Goal: Complete application form

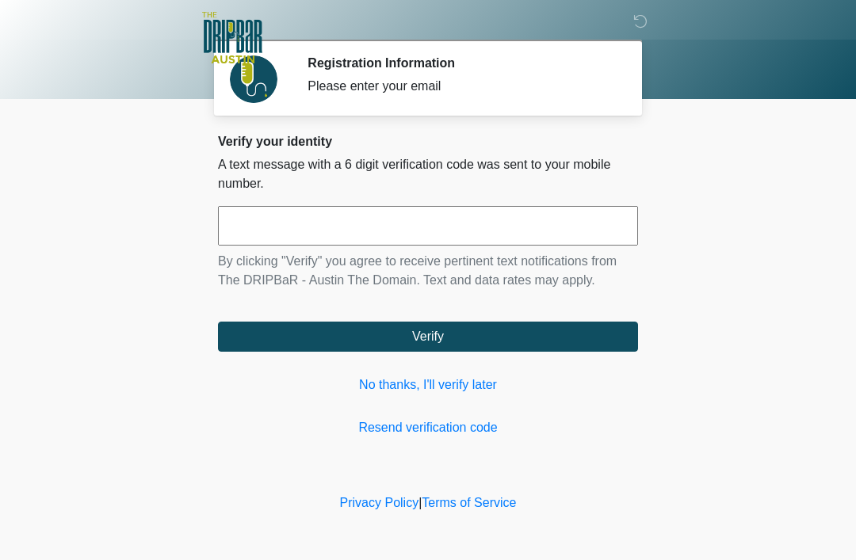
click at [442, 388] on link "No thanks, I'll verify later" at bounding box center [428, 384] width 420 height 19
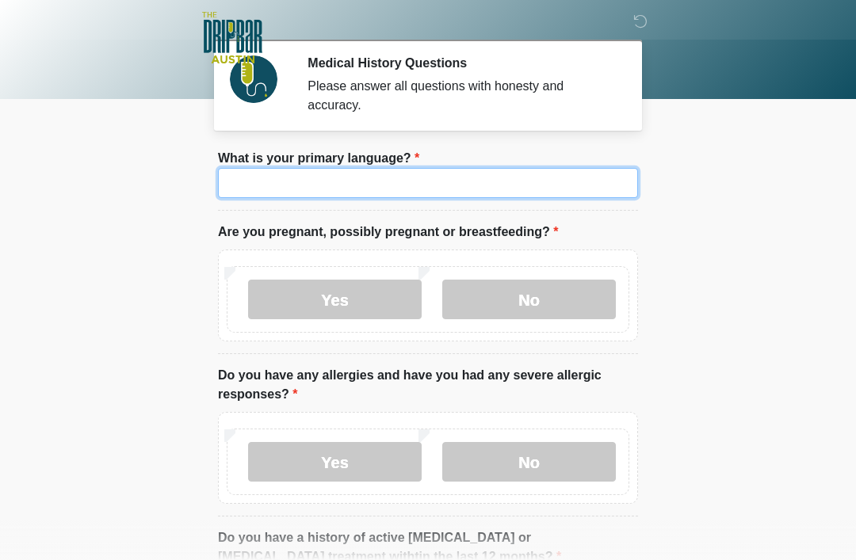
click at [335, 175] on input "What is your primary language?" at bounding box center [428, 183] width 420 height 30
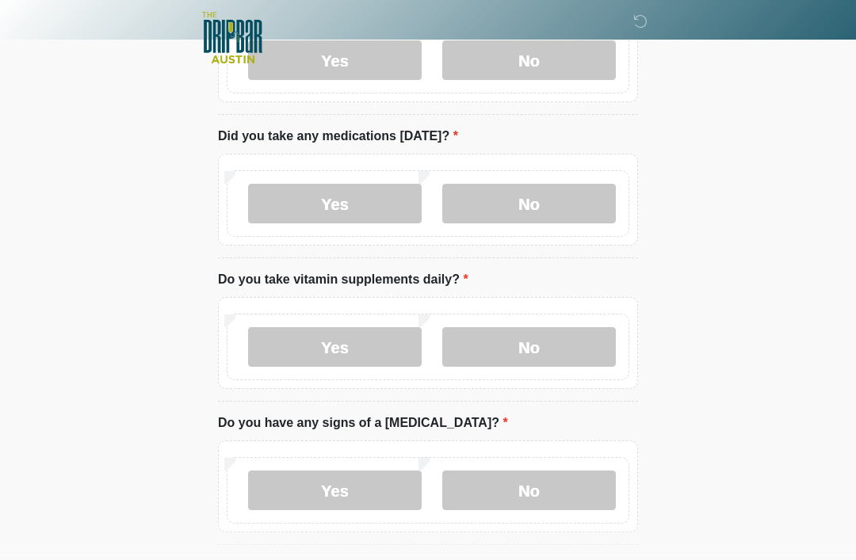
scroll to position [706, 0]
type input "*******"
click at [371, 194] on label "Yes" at bounding box center [334, 205] width 173 height 40
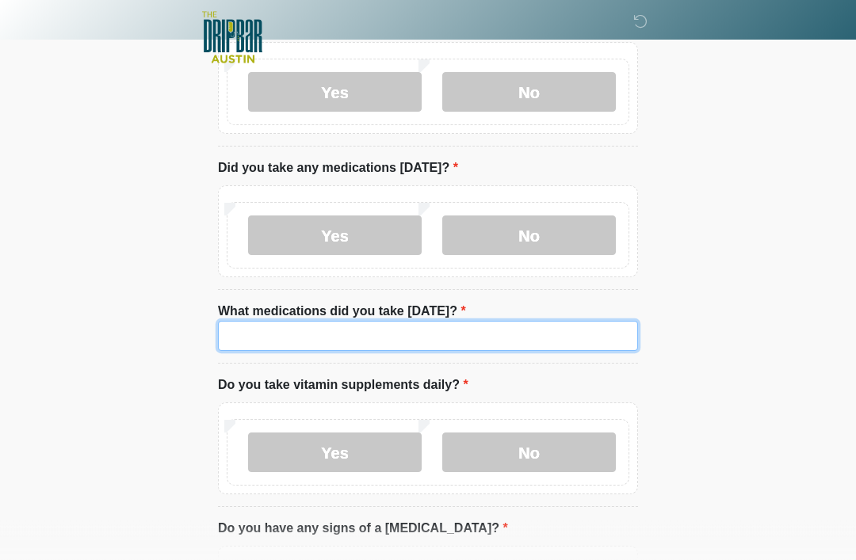
click at [548, 322] on input "What medications did you take today?" at bounding box center [428, 337] width 420 height 30
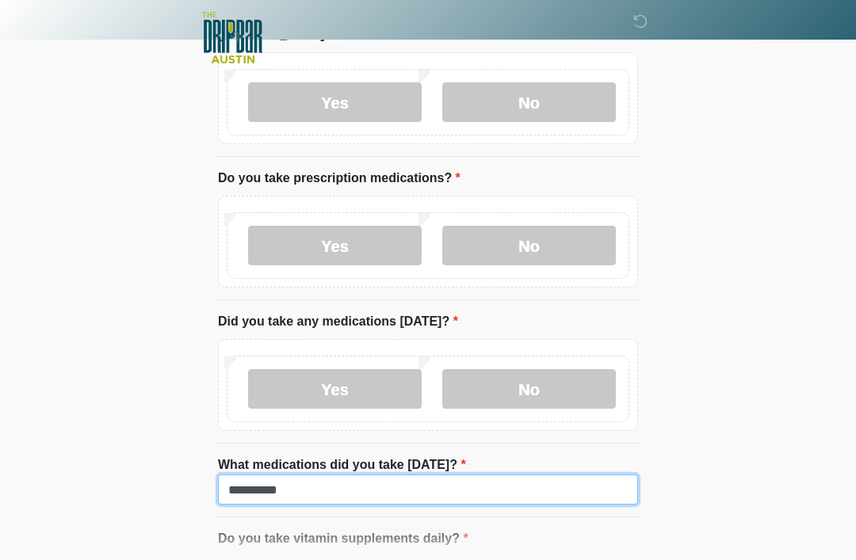
type input "*********"
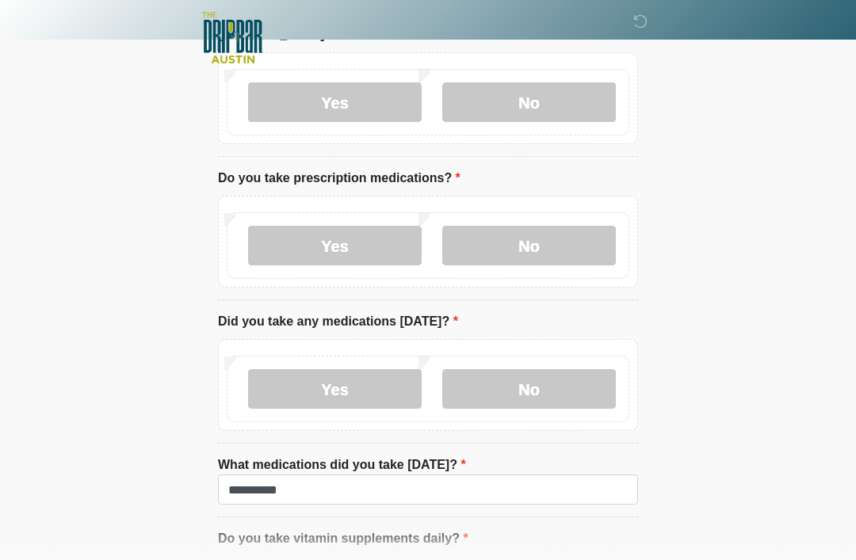
click at [379, 233] on label "Yes" at bounding box center [334, 246] width 173 height 40
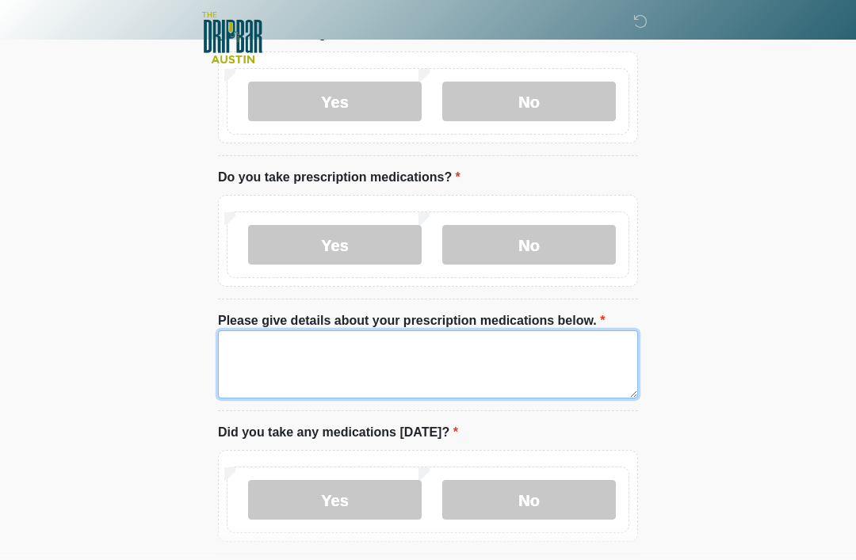
click at [509, 347] on textarea "Please give details about your prescription medications below." at bounding box center [428, 364] width 420 height 68
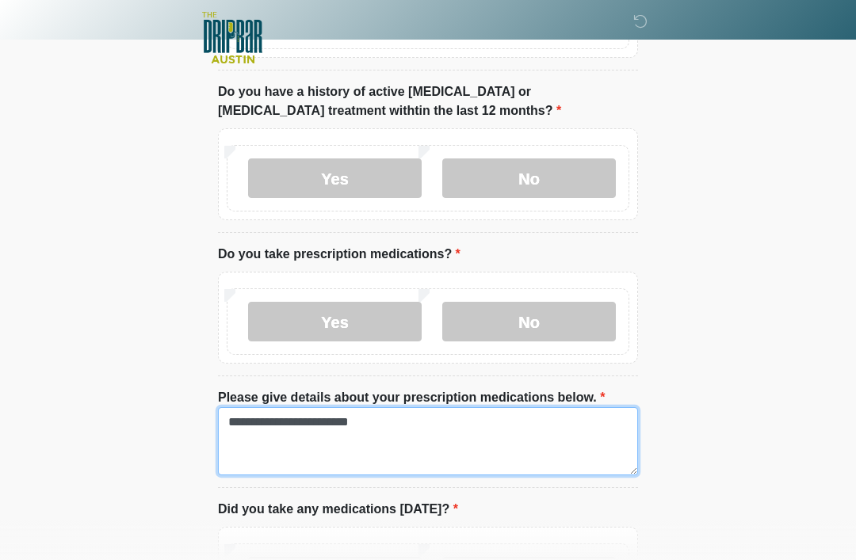
scroll to position [440, 0]
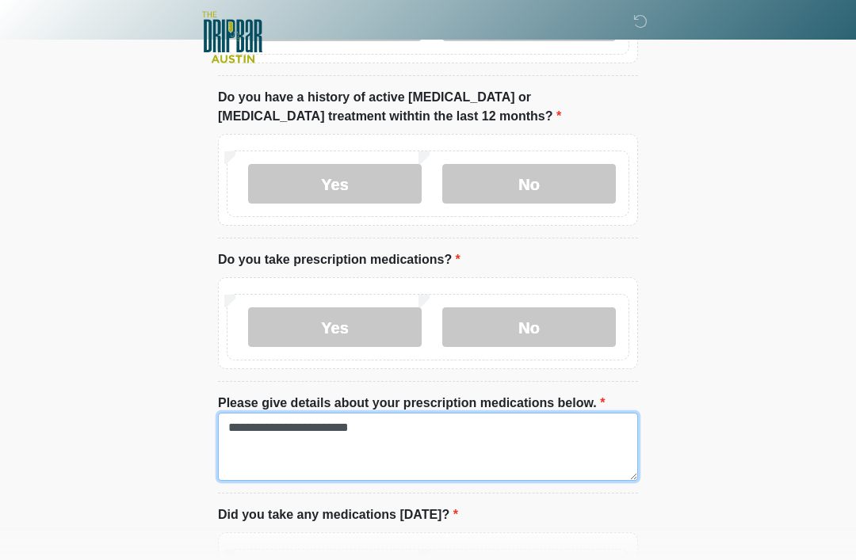
type textarea "**********"
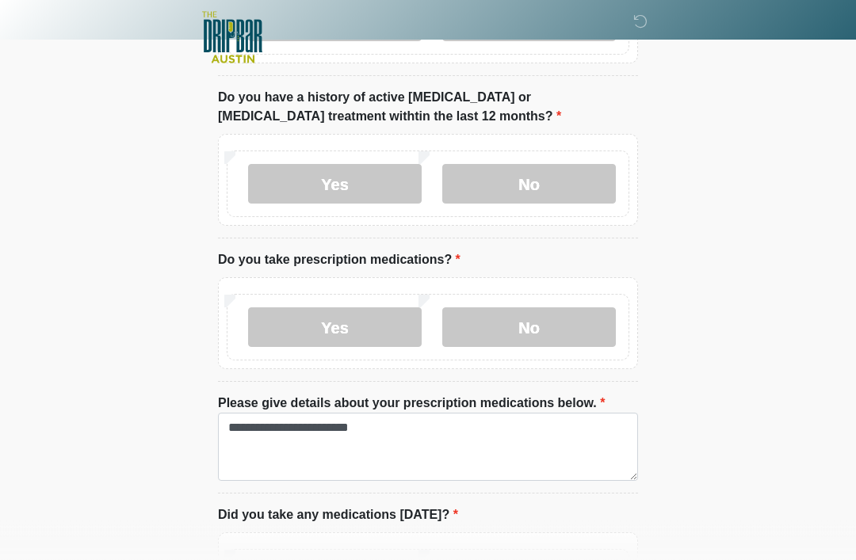
click at [572, 174] on label "No" at bounding box center [528, 185] width 173 height 40
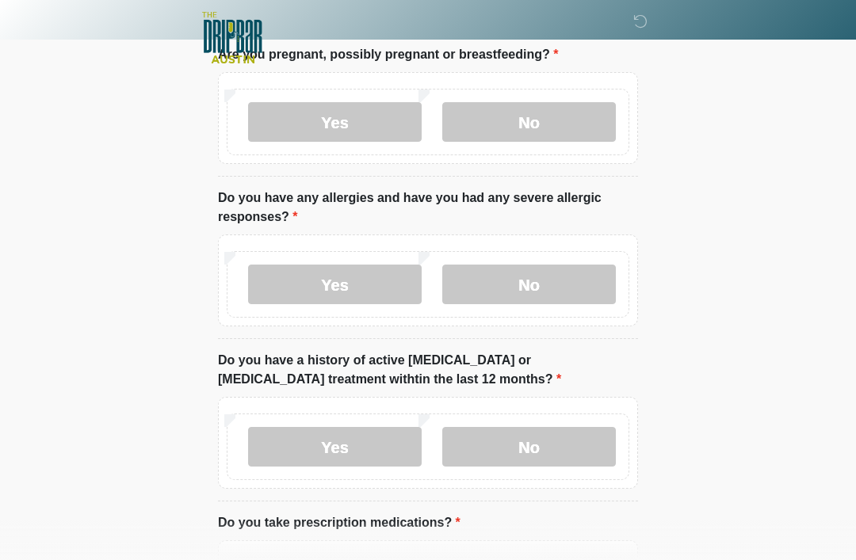
scroll to position [173, 0]
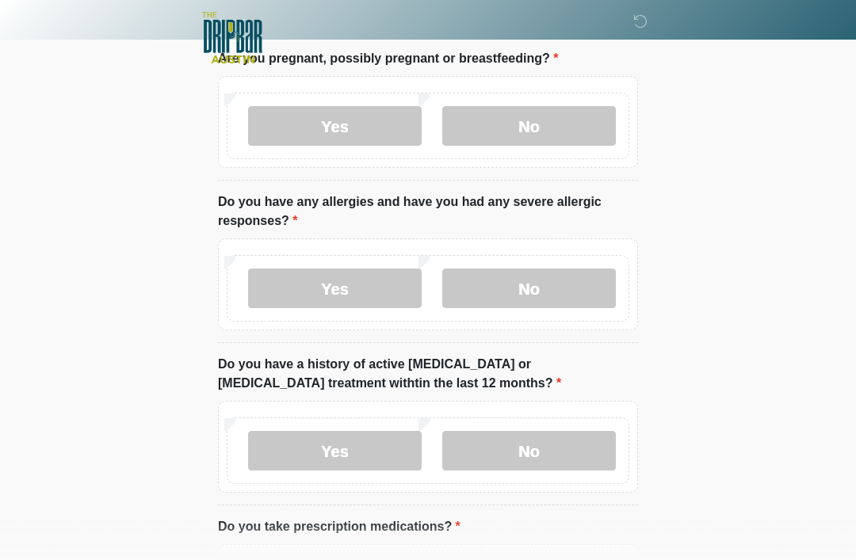
click at [561, 293] on label "No" at bounding box center [528, 289] width 173 height 40
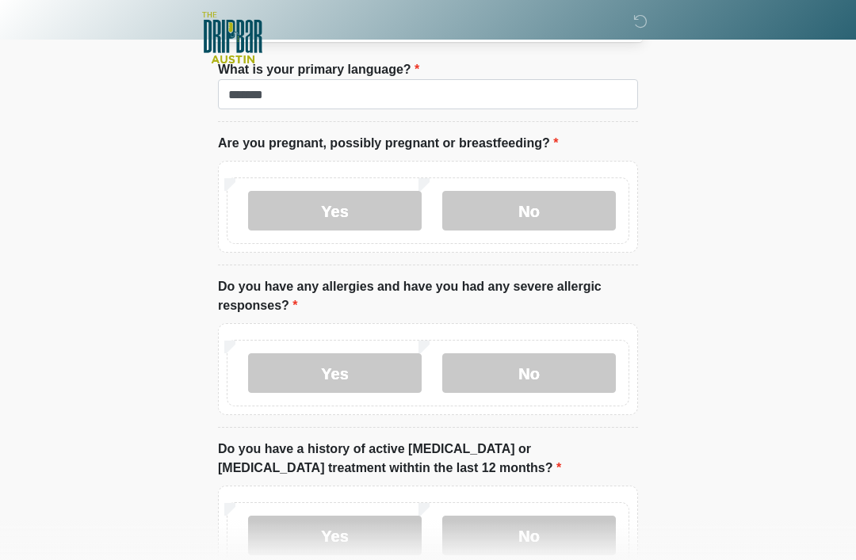
click at [566, 192] on label "No" at bounding box center [528, 211] width 173 height 40
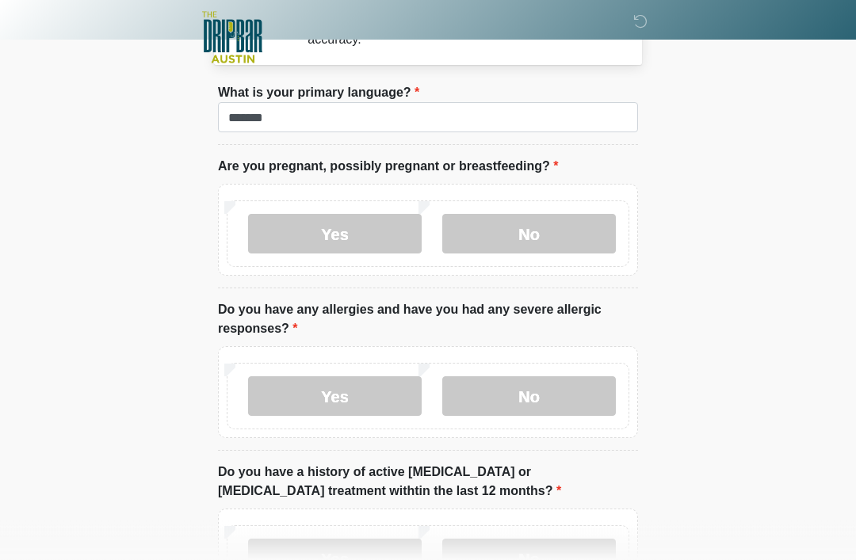
scroll to position [0, 0]
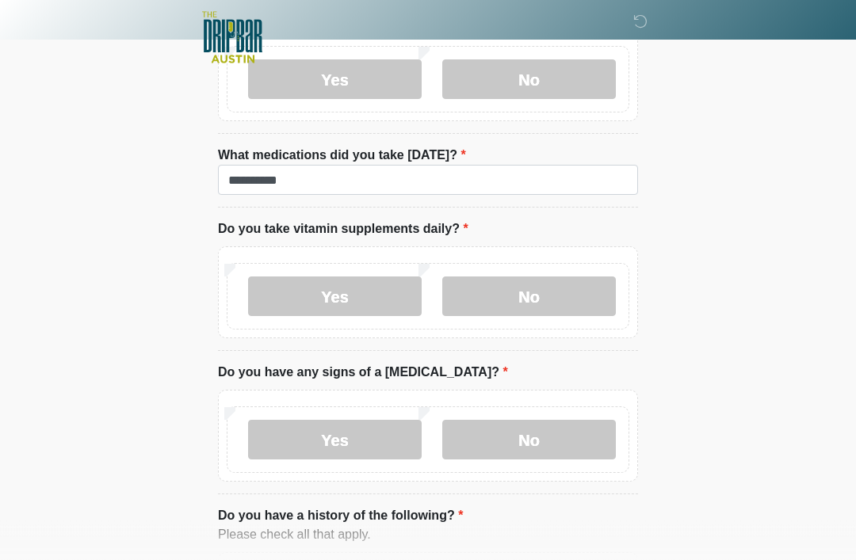
click at [585, 288] on label "No" at bounding box center [528, 297] width 173 height 40
click at [577, 422] on label "No" at bounding box center [528, 440] width 173 height 40
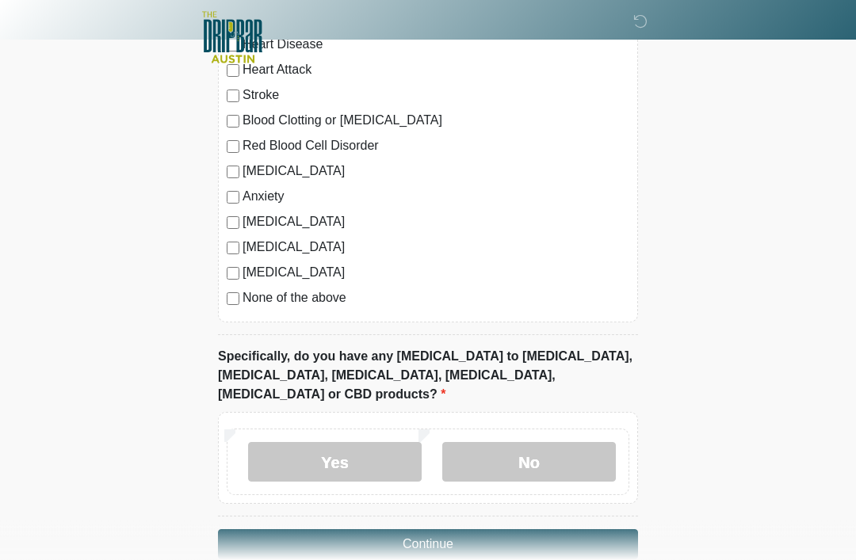
scroll to position [1505, 0]
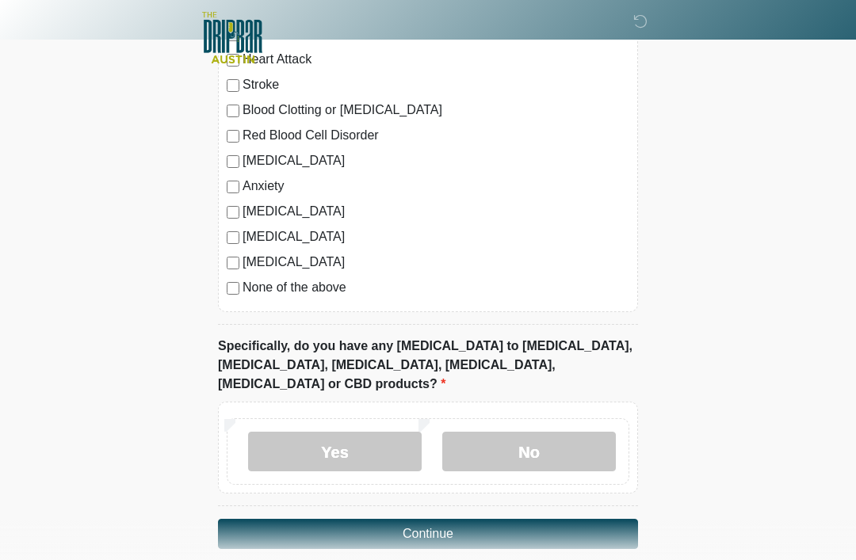
click at [577, 432] on label "No" at bounding box center [528, 452] width 173 height 40
click at [577, 519] on button "Continue" at bounding box center [428, 534] width 420 height 30
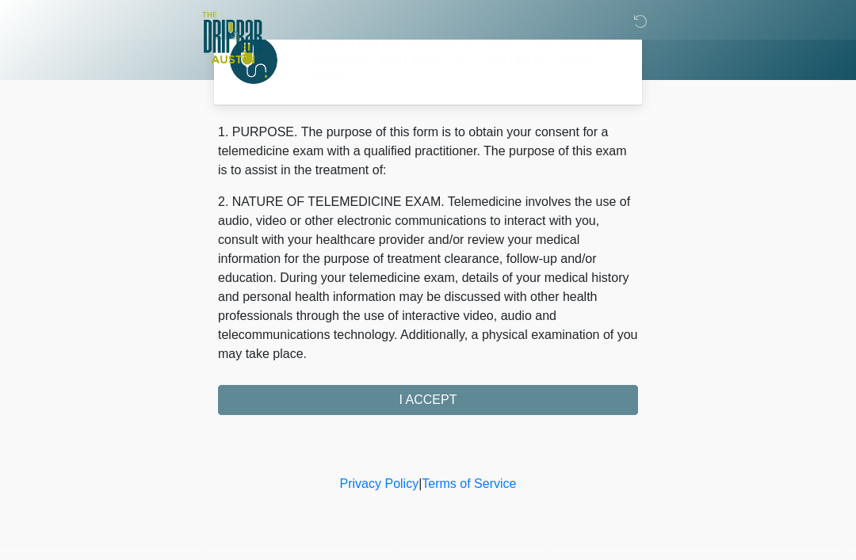
scroll to position [0, 0]
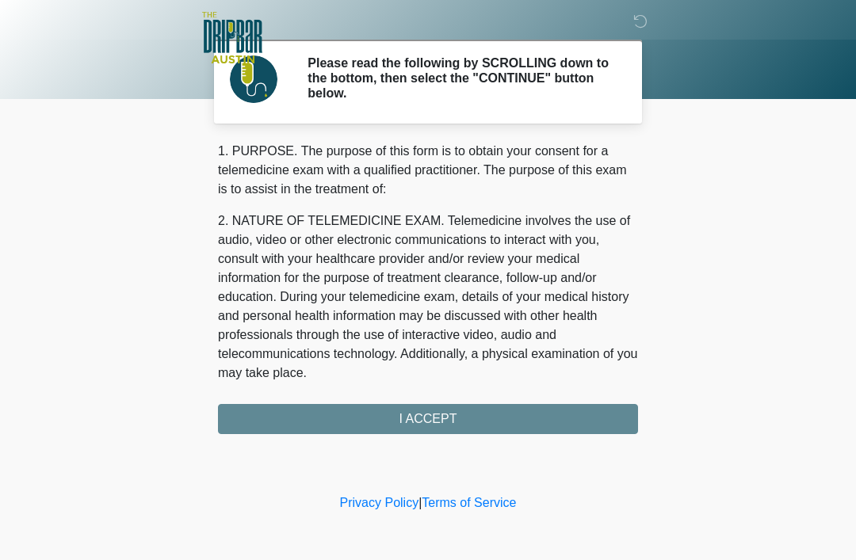
click at [565, 407] on div "1. PURPOSE. The purpose of this form is to obtain your consent for a telemedici…" at bounding box center [428, 288] width 420 height 292
click at [549, 413] on div "1. PURPOSE. The purpose of this form is to obtain your consent for a telemedici…" at bounding box center [428, 288] width 420 height 292
click at [422, 405] on div "1. PURPOSE. The purpose of this form is to obtain your consent for a telemedici…" at bounding box center [428, 288] width 420 height 292
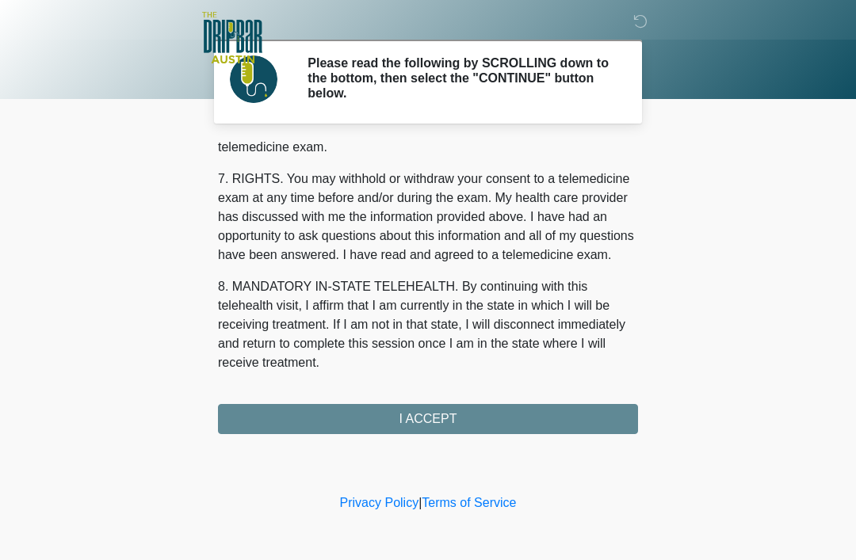
scroll to position [695, 0]
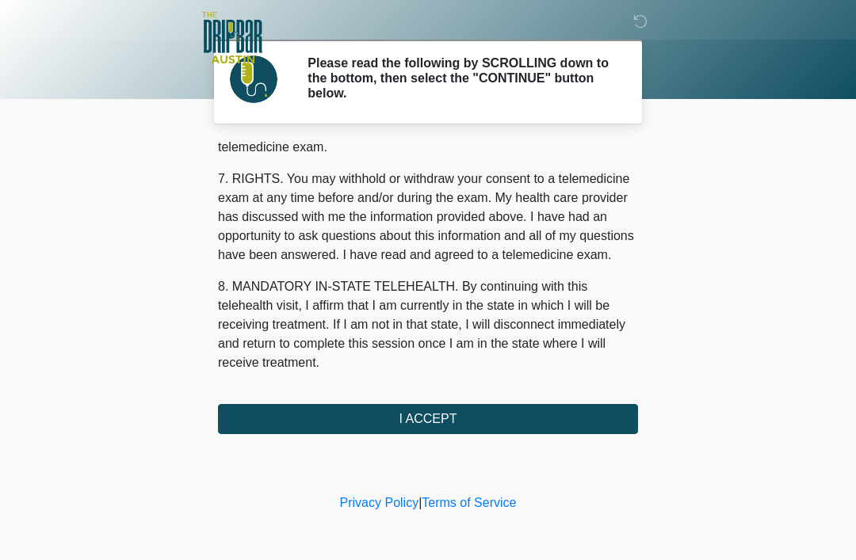
click at [485, 404] on button "I ACCEPT" at bounding box center [428, 419] width 420 height 30
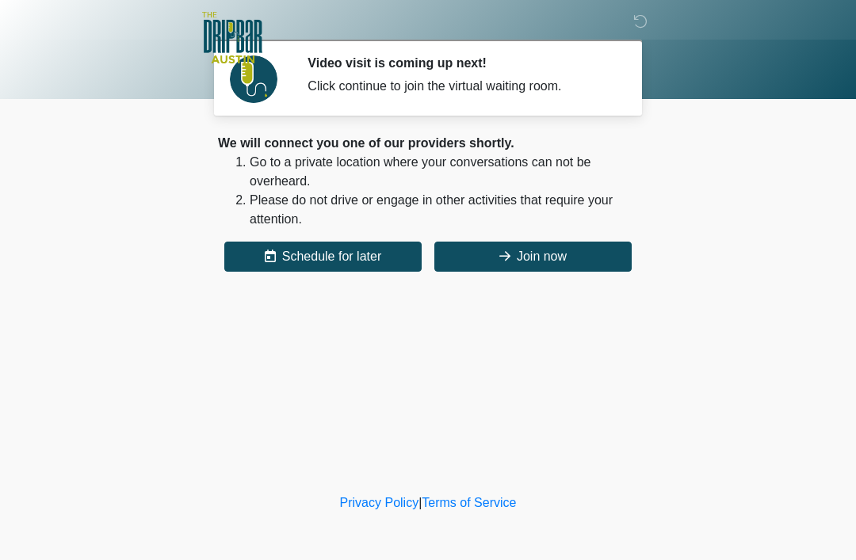
click at [577, 259] on button "Join now" at bounding box center [532, 257] width 197 height 30
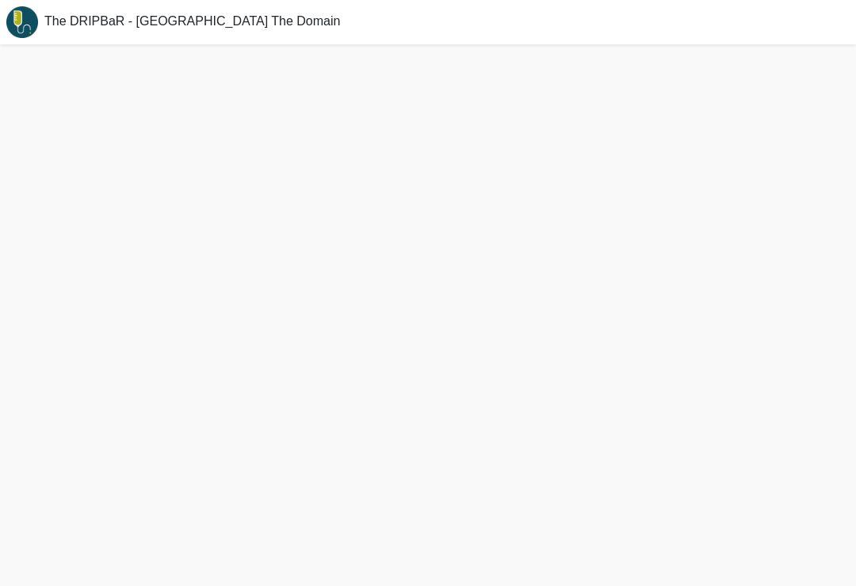
scroll to position [2, 0]
